Goal: Check status: Check status

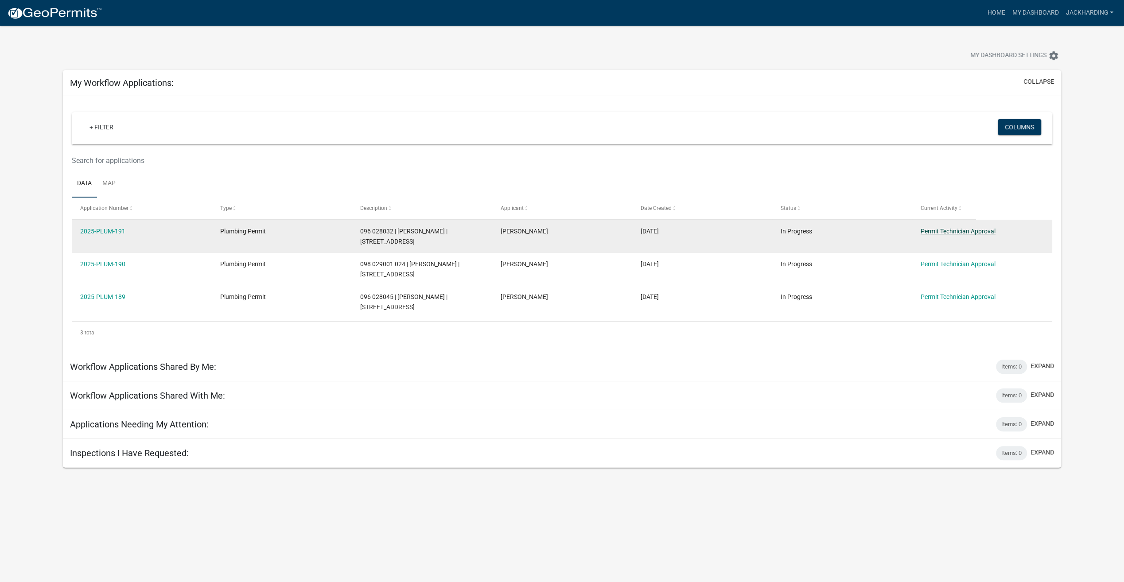
click at [928, 230] on link "Permit Technician Approval" at bounding box center [958, 231] width 75 height 7
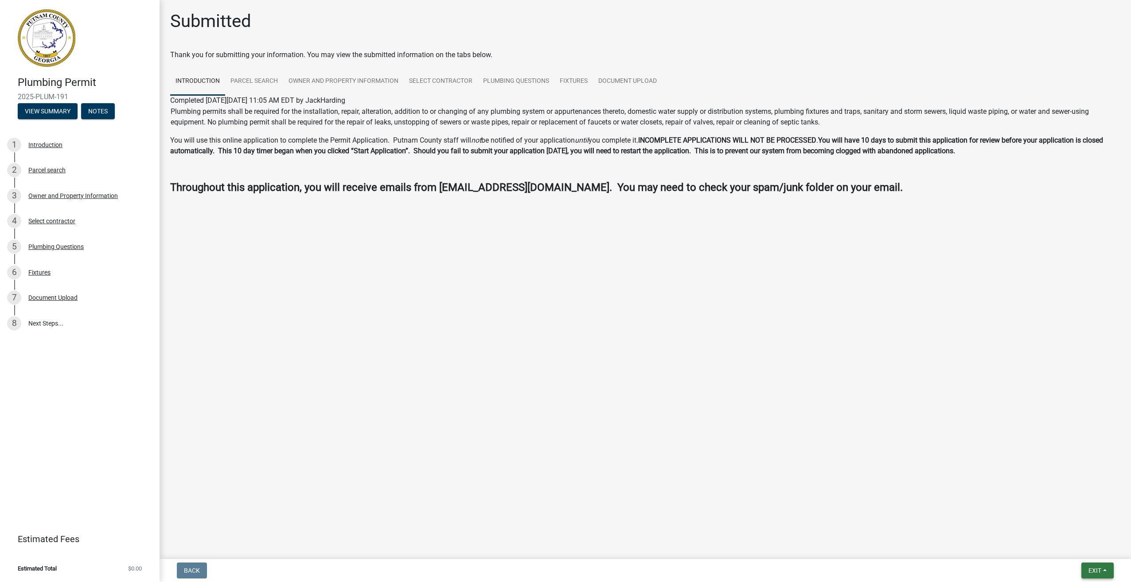
click at [1098, 566] on button "Exit" at bounding box center [1097, 571] width 32 height 16
click at [1072, 548] on button "Save & Exit" at bounding box center [1078, 547] width 71 height 21
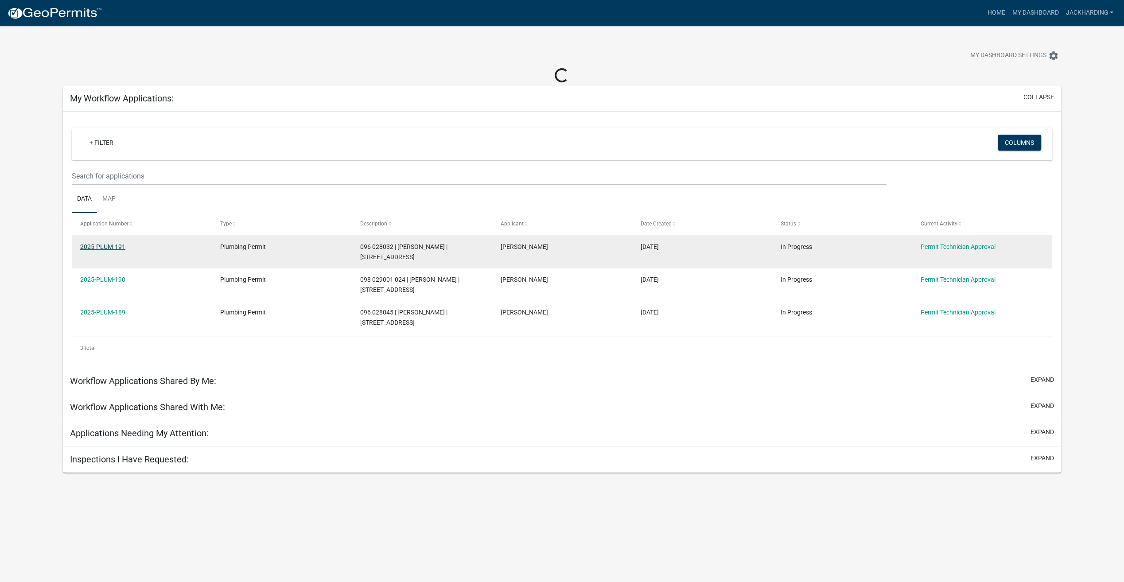
click at [105, 246] on link "2025-PLUM-191" at bounding box center [102, 246] width 45 height 7
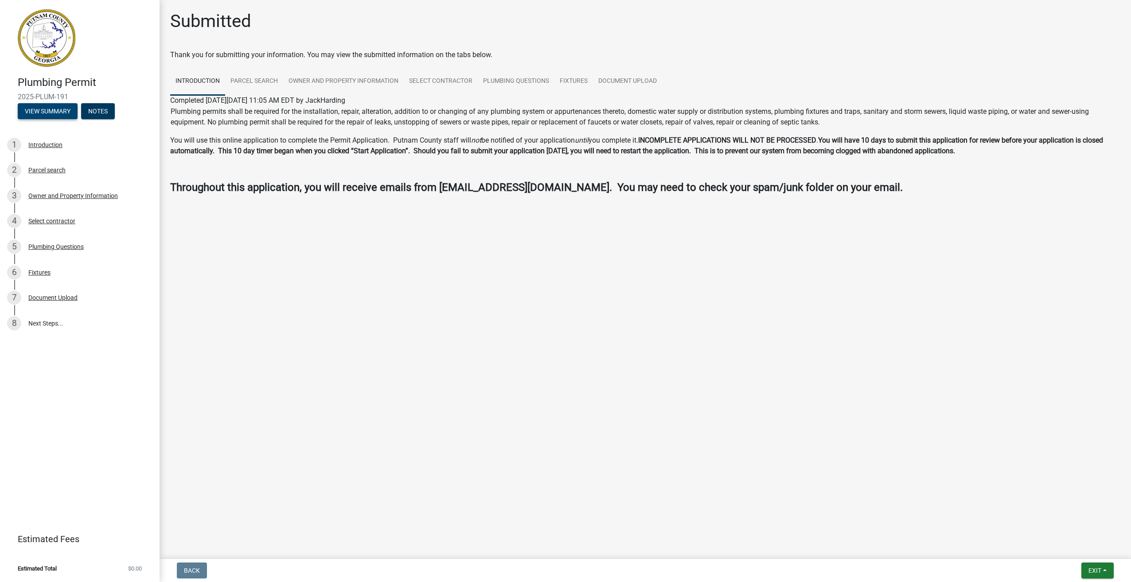
click at [44, 111] on button "View Summary" at bounding box center [48, 111] width 60 height 16
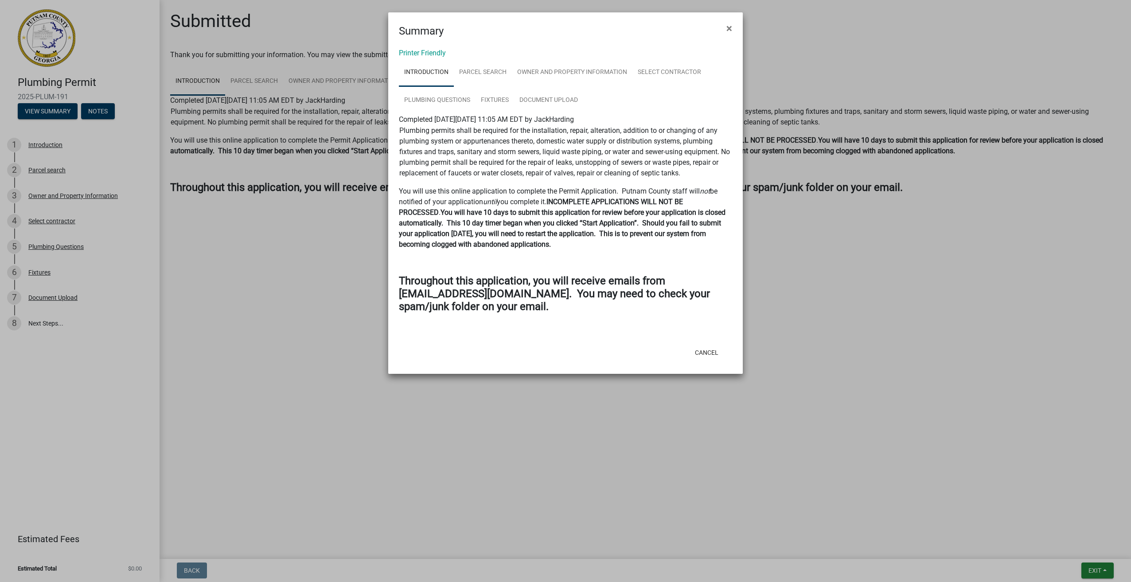
click at [101, 110] on ngb-modal-window "Summary × Printer Friendly Introduction Parcel search Owner and Property Inform…" at bounding box center [565, 291] width 1131 height 582
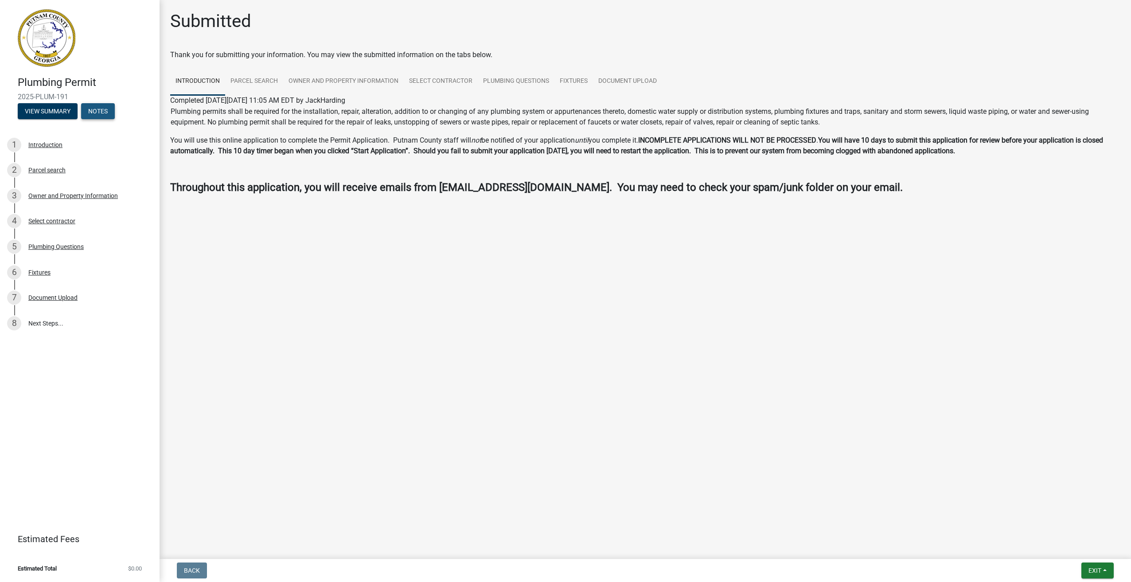
click at [101, 110] on button "Notes" at bounding box center [98, 111] width 34 height 16
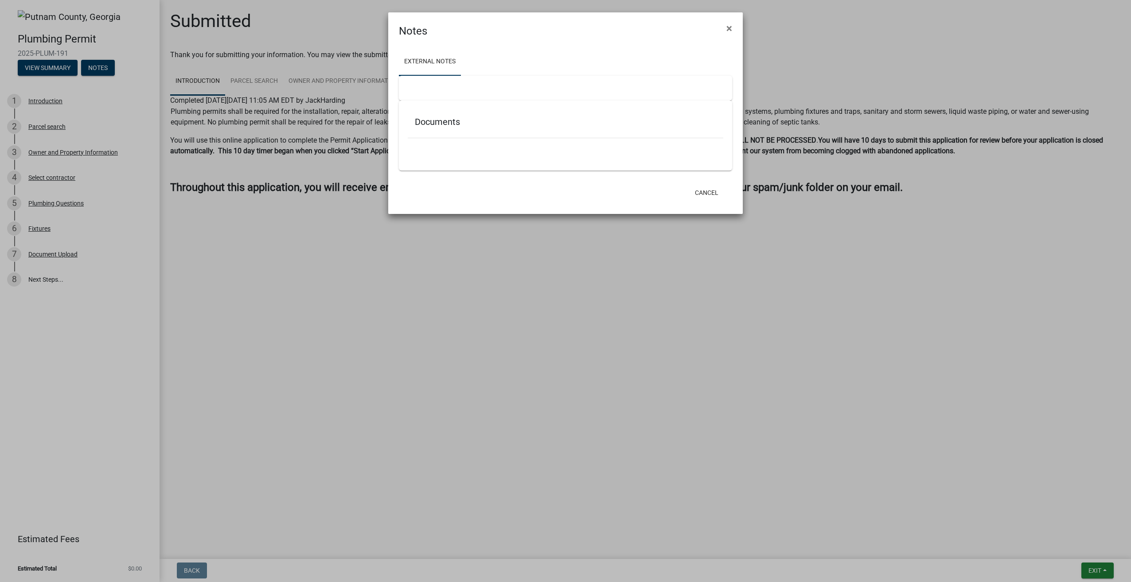
click at [39, 64] on ngb-modal-window "Notes × External Notes Documents Cancel" at bounding box center [565, 291] width 1131 height 582
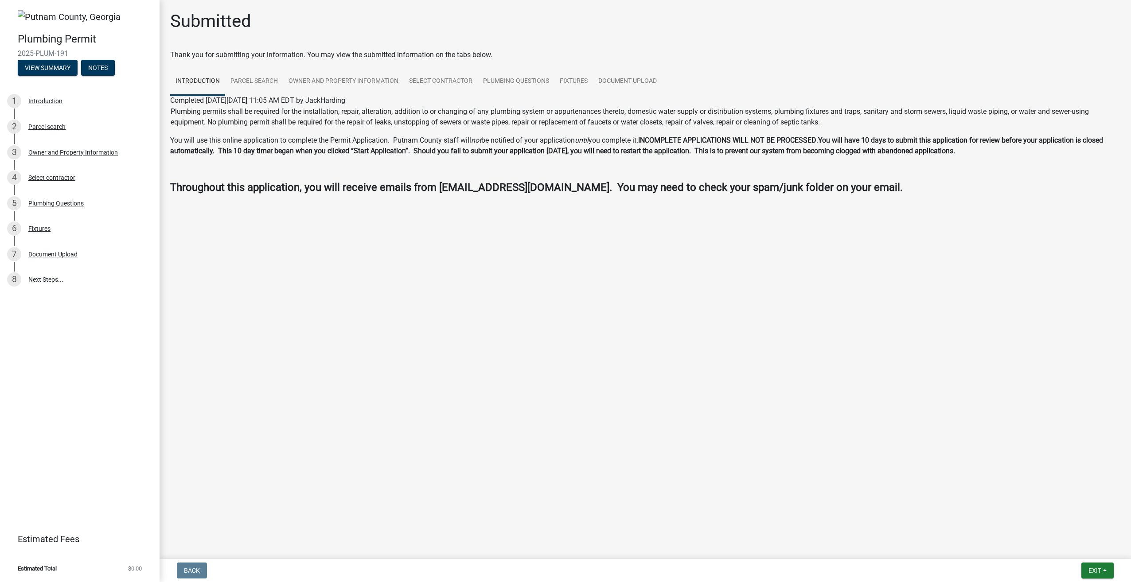
click at [21, 13] on img at bounding box center [69, 16] width 103 height 13
